Goal: Task Accomplishment & Management: Complete application form

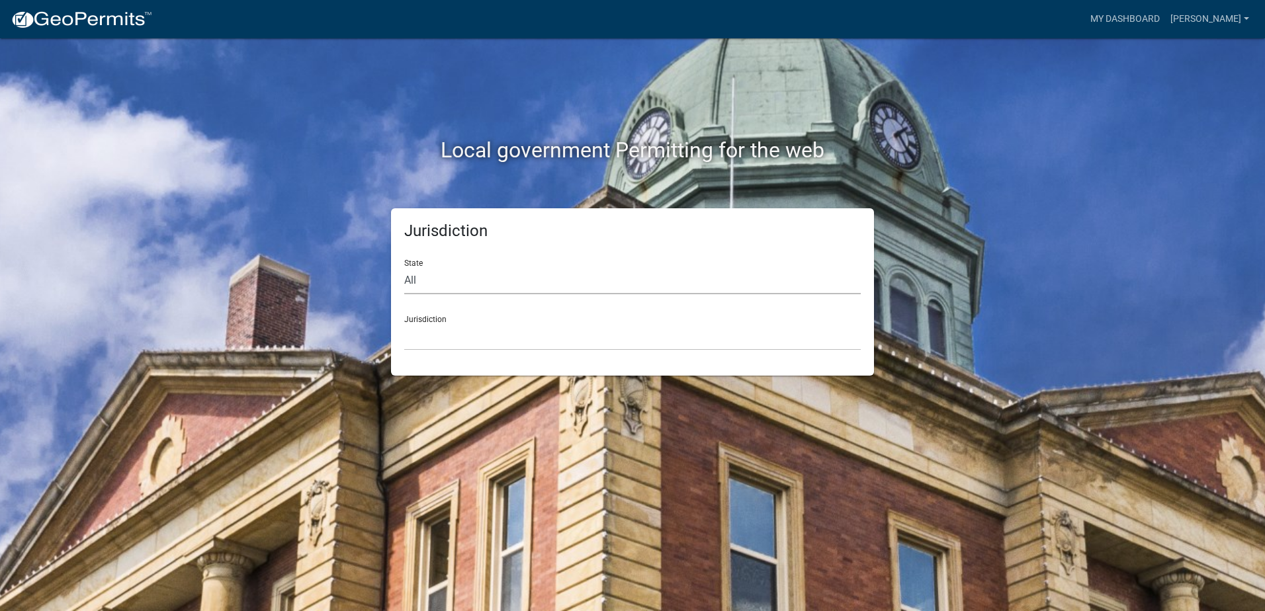
click at [411, 285] on select "All [US_STATE] [US_STATE] [US_STATE] [US_STATE] [US_STATE] [US_STATE] [US_STATE…" at bounding box center [632, 280] width 456 height 27
select select "[US_STATE]"
click at [404, 267] on select "All [US_STATE] [US_STATE] [US_STATE] [US_STATE] [US_STATE] [US_STATE] [US_STATE…" at bounding box center [632, 280] width 456 height 27
click at [443, 328] on select "City of [GEOGRAPHIC_DATA], [US_STATE] City of [GEOGRAPHIC_DATA], [US_STATE] Cit…" at bounding box center [632, 336] width 456 height 27
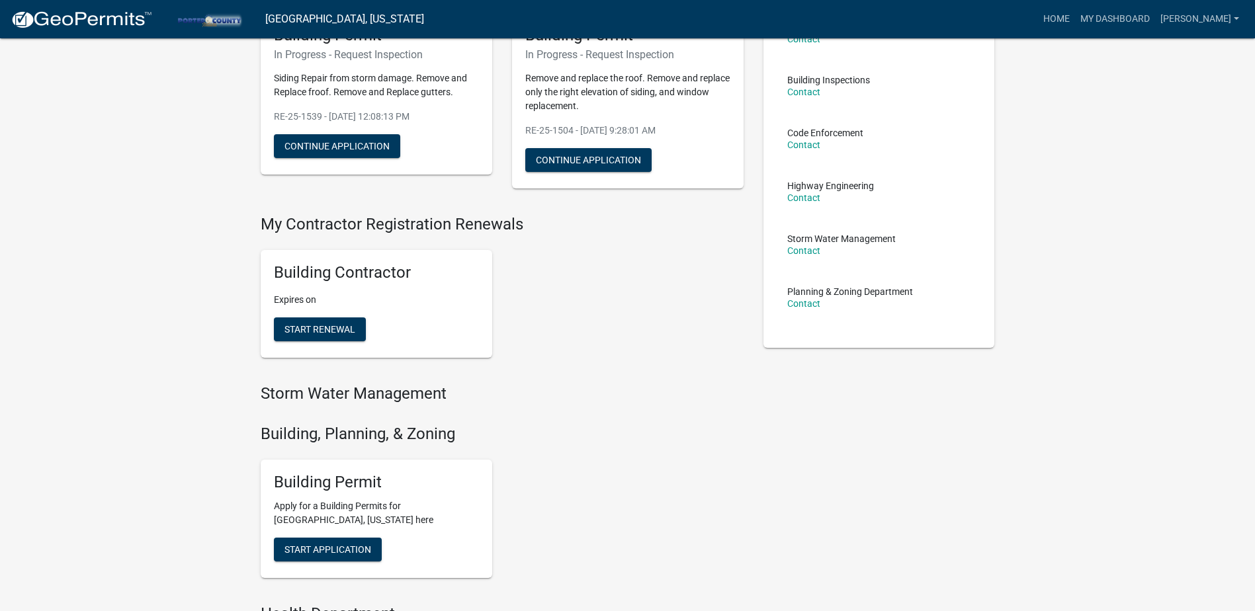
scroll to position [132, 0]
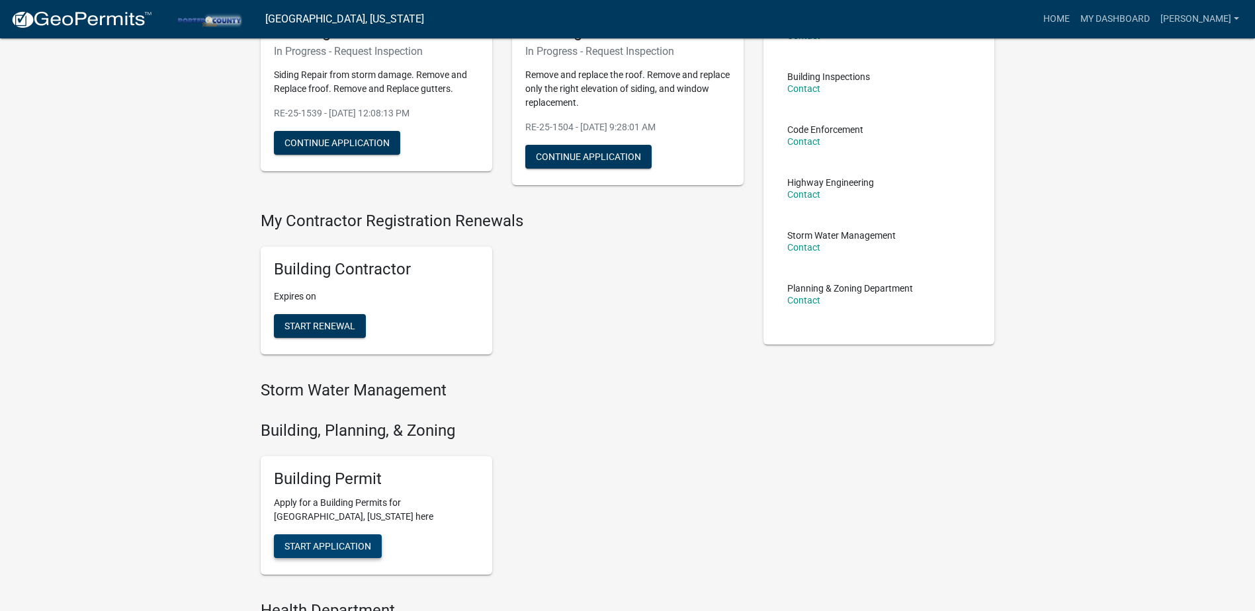
click at [338, 545] on span "Start Application" at bounding box center [327, 546] width 87 height 11
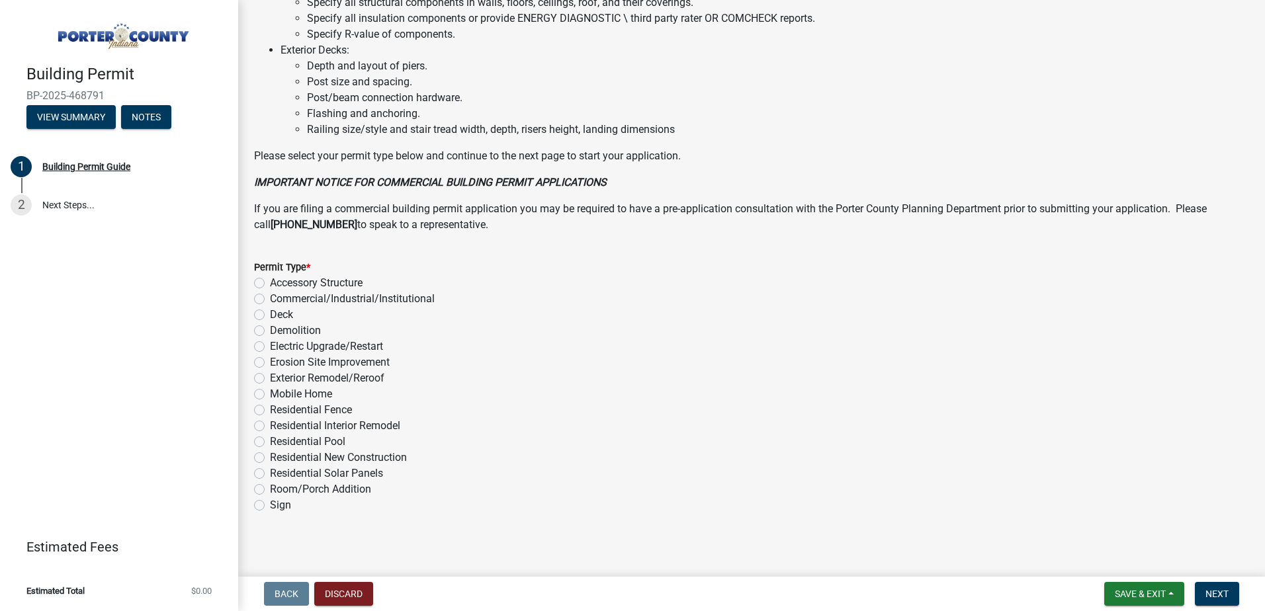
scroll to position [885, 0]
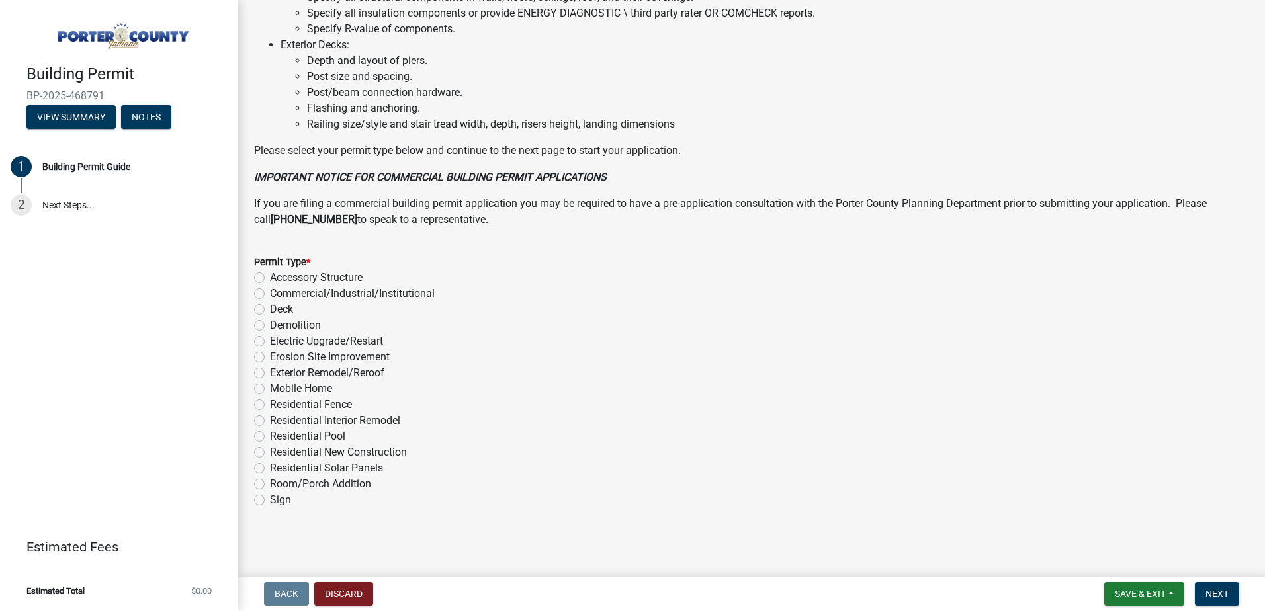
click at [292, 374] on label "Exterior Remodel/Reroof" at bounding box center [327, 373] width 114 height 16
click at [278, 374] on input "Exterior Remodel/Reroof" at bounding box center [274, 369] width 9 height 9
radio input "true"
click at [270, 311] on label "Deck" at bounding box center [281, 310] width 23 height 16
click at [270, 310] on input "Deck" at bounding box center [274, 306] width 9 height 9
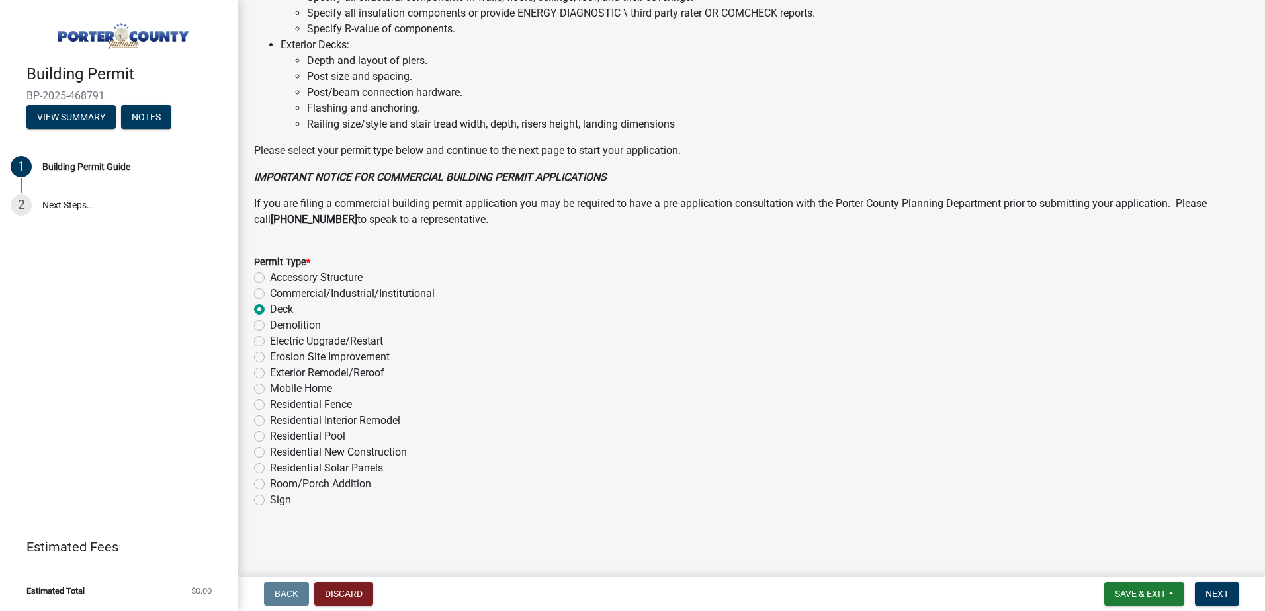
radio input "true"
click at [270, 369] on label "Exterior Remodel/Reroof" at bounding box center [327, 373] width 114 height 16
click at [270, 369] on input "Exterior Remodel/Reroof" at bounding box center [274, 369] width 9 height 9
radio input "true"
click at [1225, 592] on span "Next" at bounding box center [1216, 594] width 23 height 11
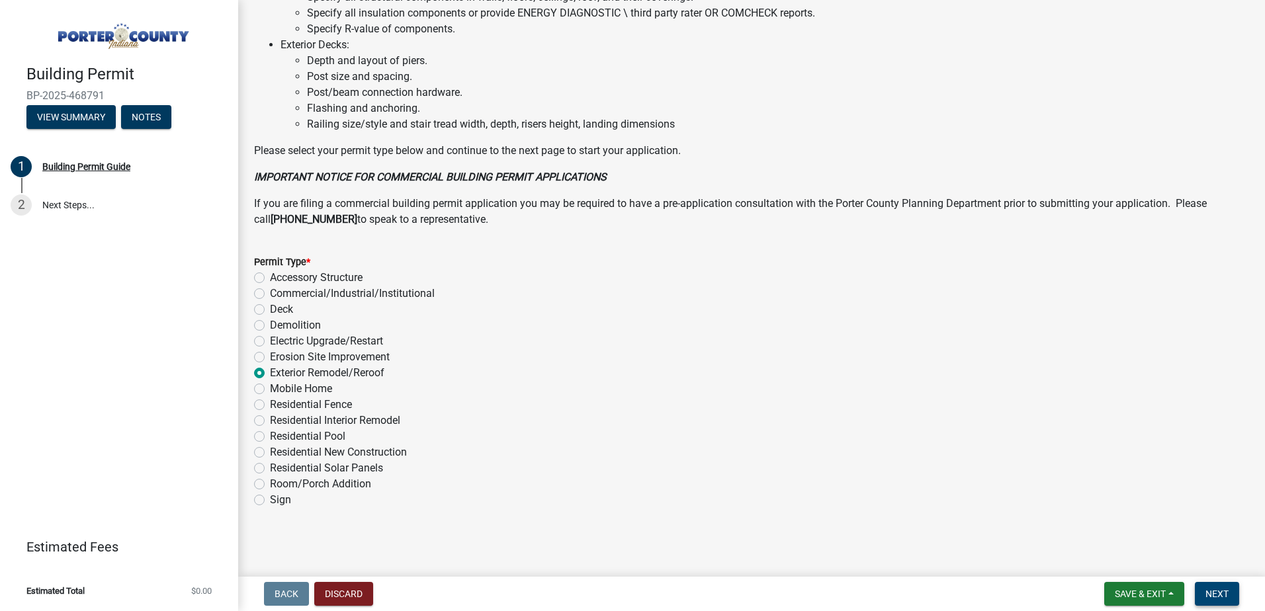
scroll to position [0, 0]
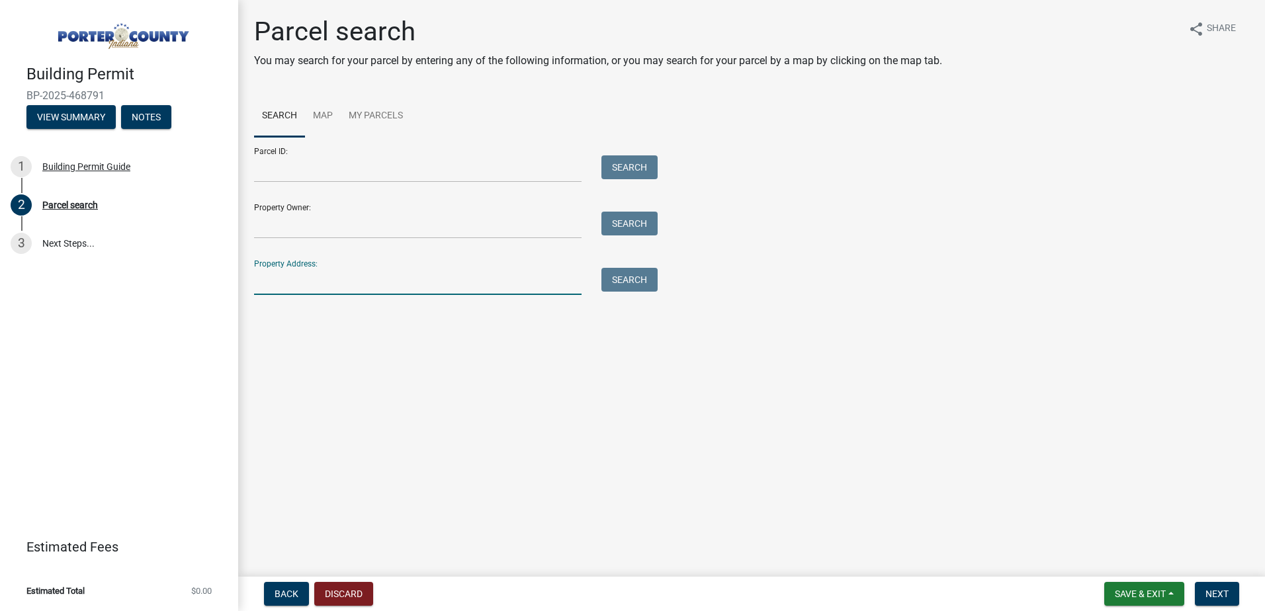
click at [286, 278] on input "Property Address:" at bounding box center [417, 281] width 327 height 27
click at [298, 280] on input "Property Address:" at bounding box center [417, 281] width 327 height 27
drag, startPoint x: 340, startPoint y: 284, endPoint x: 235, endPoint y: 288, distance: 104.6
click at [235, 288] on div "Building Permit BP-2025-468791 View Summary Notes 1 Building Permit Guide 2 Par…" at bounding box center [632, 305] width 1265 height 611
paste input "Whipporwill st"
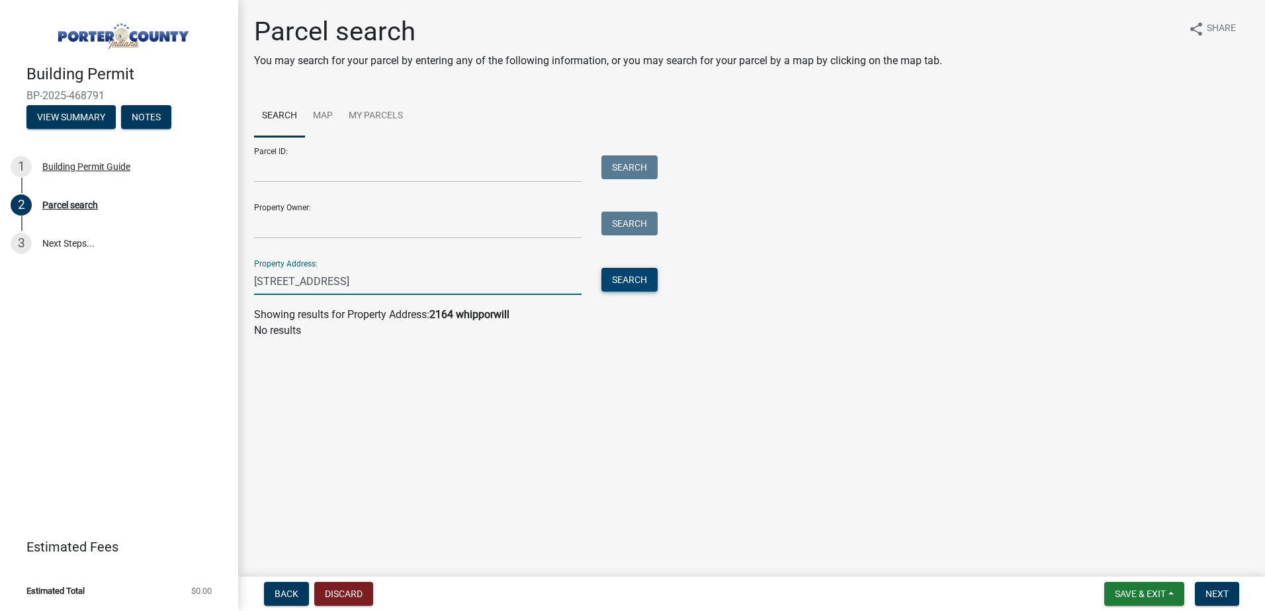
type input "[STREET_ADDRESS]"
click at [618, 277] on button "Search" at bounding box center [629, 280] width 56 height 24
drag, startPoint x: 356, startPoint y: 274, endPoint x: 247, endPoint y: 289, distance: 109.4
click at [247, 289] on div "[STREET_ADDRESS]" at bounding box center [417, 281] width 347 height 27
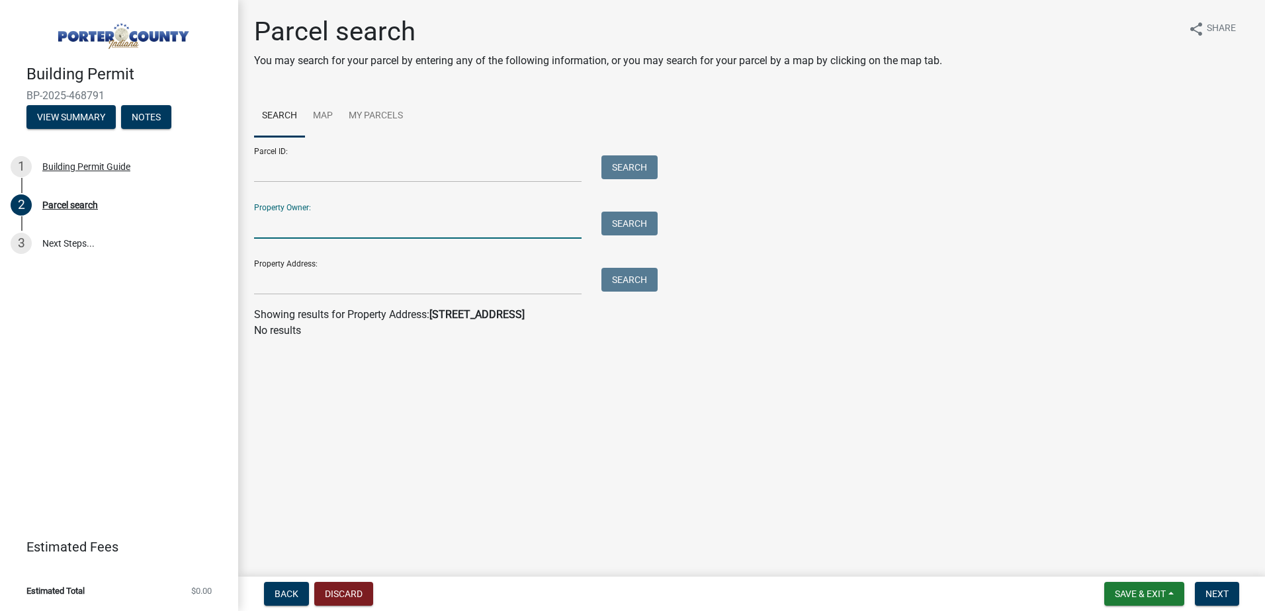
click at [265, 229] on input "Property Owner:" at bounding box center [417, 225] width 327 height 27
paste input "[PERSON_NAME]"
type input "[PERSON_NAME]"
click at [610, 216] on button "Search" at bounding box center [629, 224] width 56 height 24
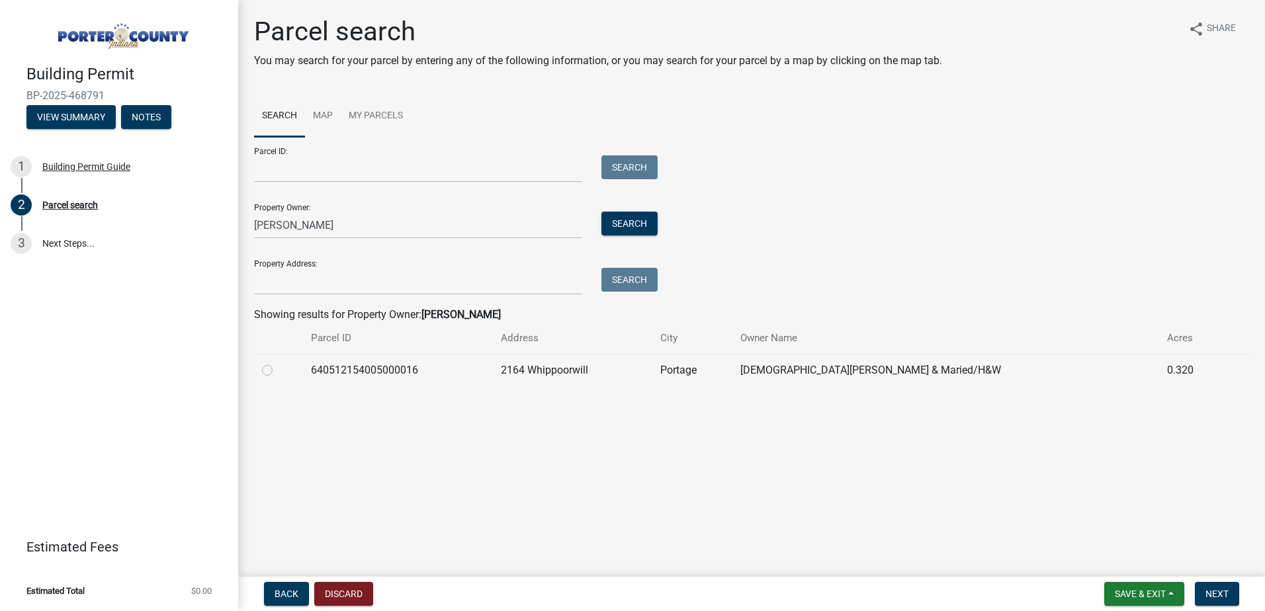
click at [278, 362] on label at bounding box center [278, 362] width 0 height 0
click at [278, 368] on input "radio" at bounding box center [282, 366] width 9 height 9
radio input "true"
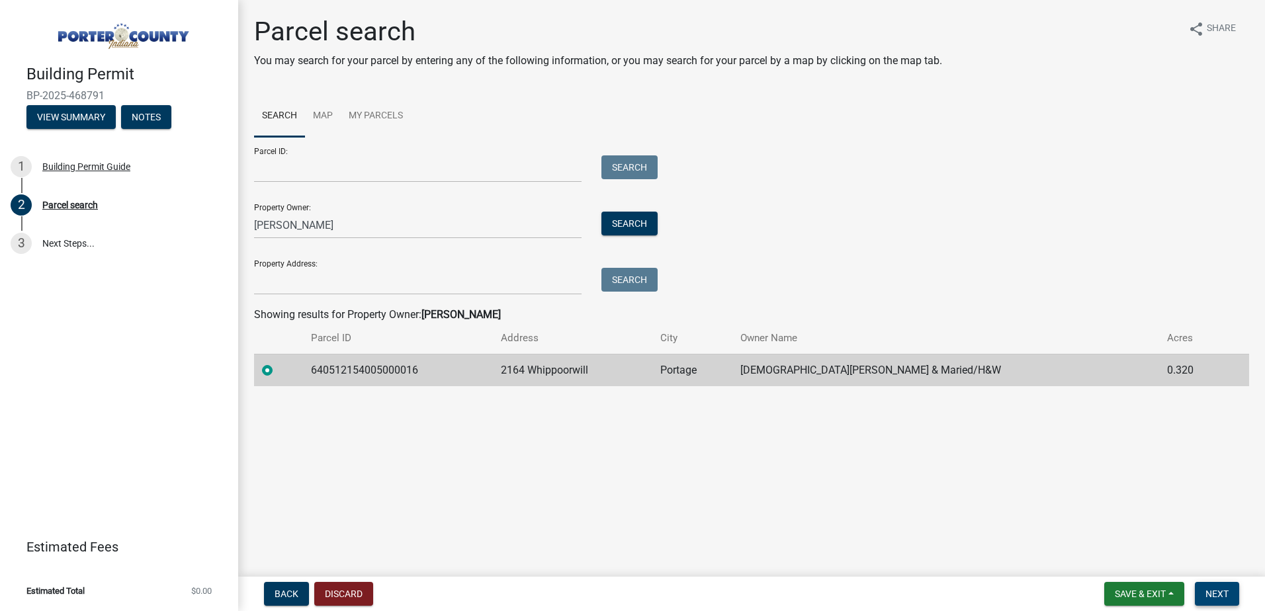
click at [1214, 589] on span "Next" at bounding box center [1216, 594] width 23 height 11
